Goal: Check status: Check status

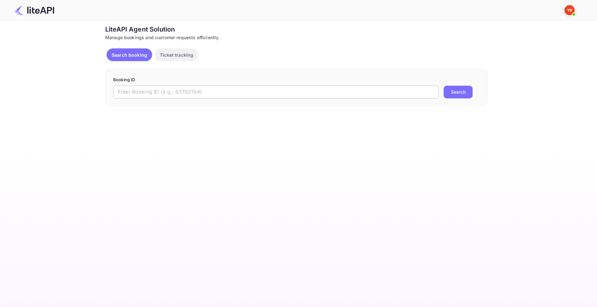
click at [254, 93] on input "text" at bounding box center [275, 92] width 325 height 13
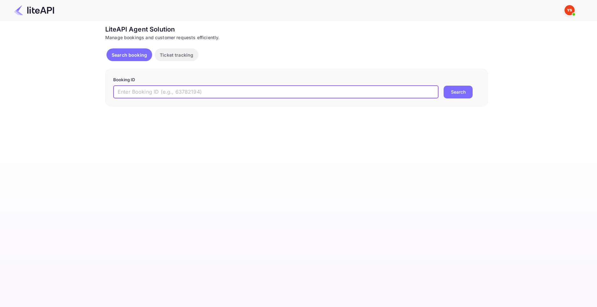
paste input "9073262"
type input "9073262"
click at [444, 86] on button "Search" at bounding box center [458, 92] width 29 height 13
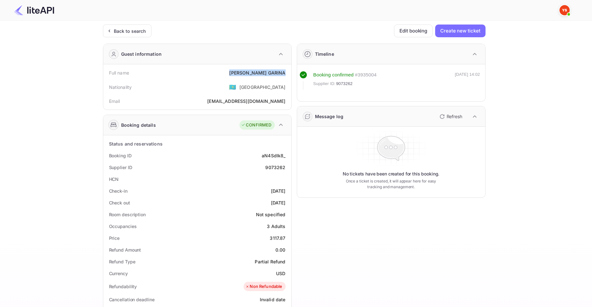
drag, startPoint x: 251, startPoint y: 73, endPoint x: 285, endPoint y: 74, distance: 34.8
click at [285, 74] on div "Full name [PERSON_NAME]" at bounding box center [197, 73] width 183 height 12
copy div "[PERSON_NAME]"
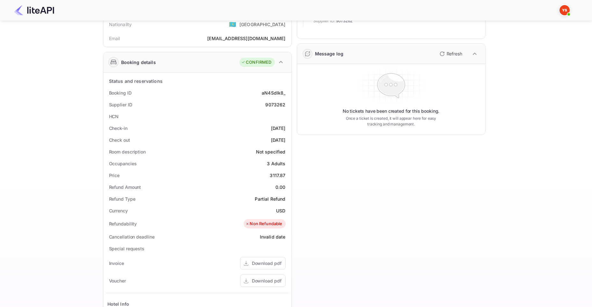
scroll to position [64, 0]
drag, startPoint x: 271, startPoint y: 174, endPoint x: 286, endPoint y: 175, distance: 15.3
click at [286, 175] on div "Price 3117.87" at bounding box center [197, 175] width 183 height 12
copy div "3117.87"
drag, startPoint x: 276, startPoint y: 209, endPoint x: 286, endPoint y: 209, distance: 9.2
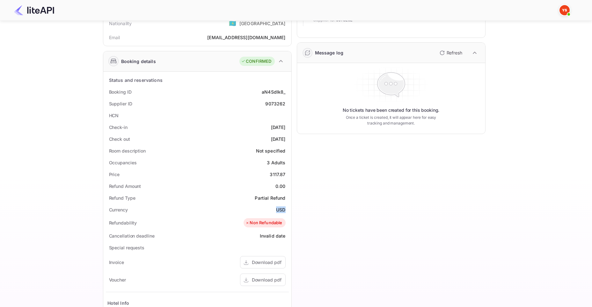
click at [286, 209] on div "Currency USD" at bounding box center [197, 210] width 183 height 12
copy div "USD"
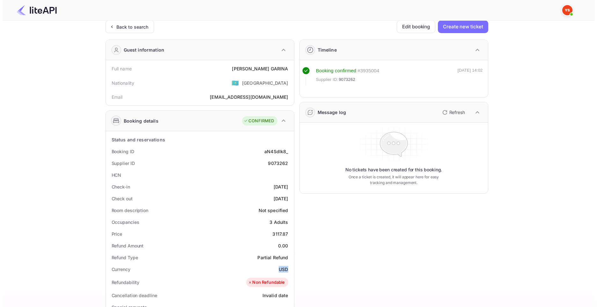
scroll to position [0, 0]
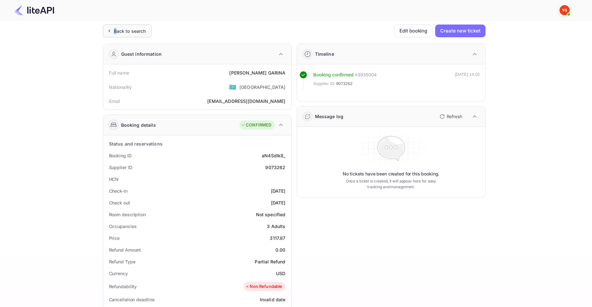
click at [115, 32] on div "Back to search" at bounding box center [130, 31] width 32 height 7
